Goal: Check status: Check status

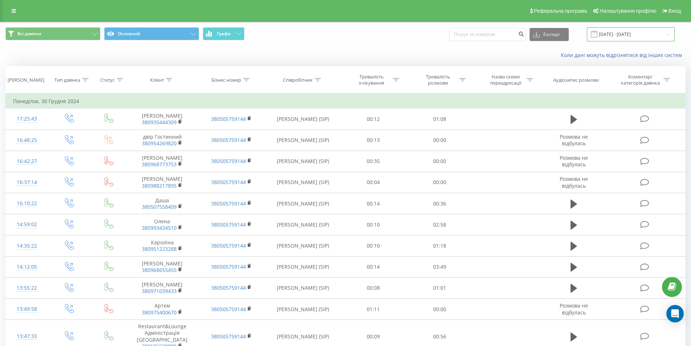
drag, startPoint x: 628, startPoint y: 33, endPoint x: 624, endPoint y: 36, distance: 4.9
click at [627, 35] on input "[DATE] - [DATE]" at bounding box center [631, 34] width 88 height 14
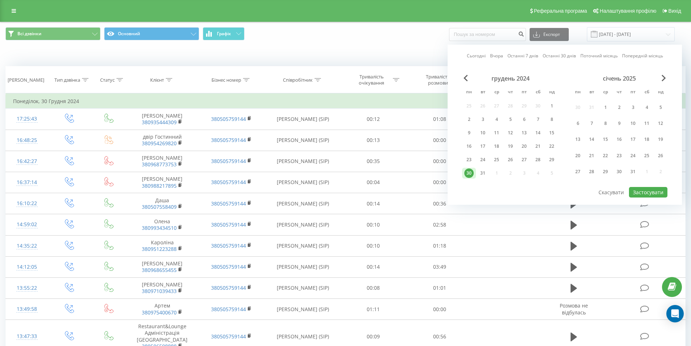
click at [493, 55] on link "Вчора" at bounding box center [496, 55] width 13 height 7
drag, startPoint x: 644, startPoint y: 192, endPoint x: 640, endPoint y: 191, distance: 3.9
click at [643, 192] on button "Застосувати" at bounding box center [648, 192] width 38 height 11
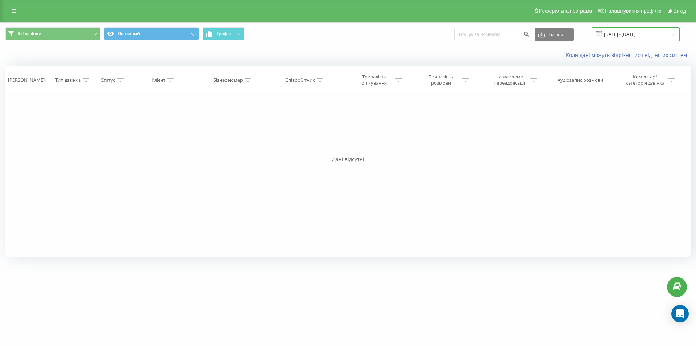
click at [626, 34] on input "[DATE] - [DATE]" at bounding box center [636, 34] width 88 height 14
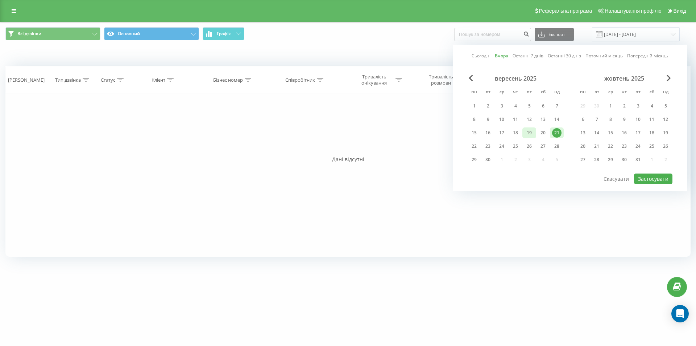
click at [532, 132] on div "19" at bounding box center [529, 132] width 9 height 9
click at [657, 178] on button "Застосувати" at bounding box center [653, 178] width 38 height 11
type input "[DATE] - [DATE]"
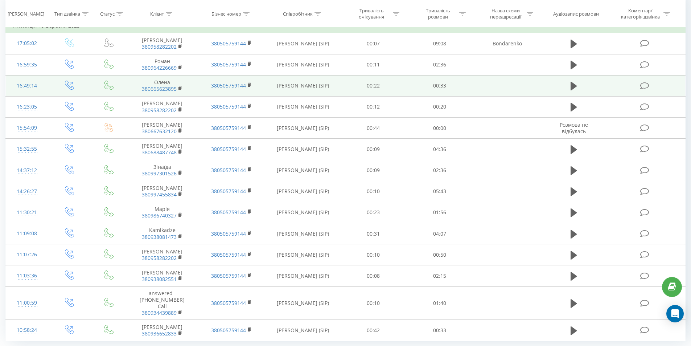
scroll to position [91, 0]
